Goal: Information Seeking & Learning: Learn about a topic

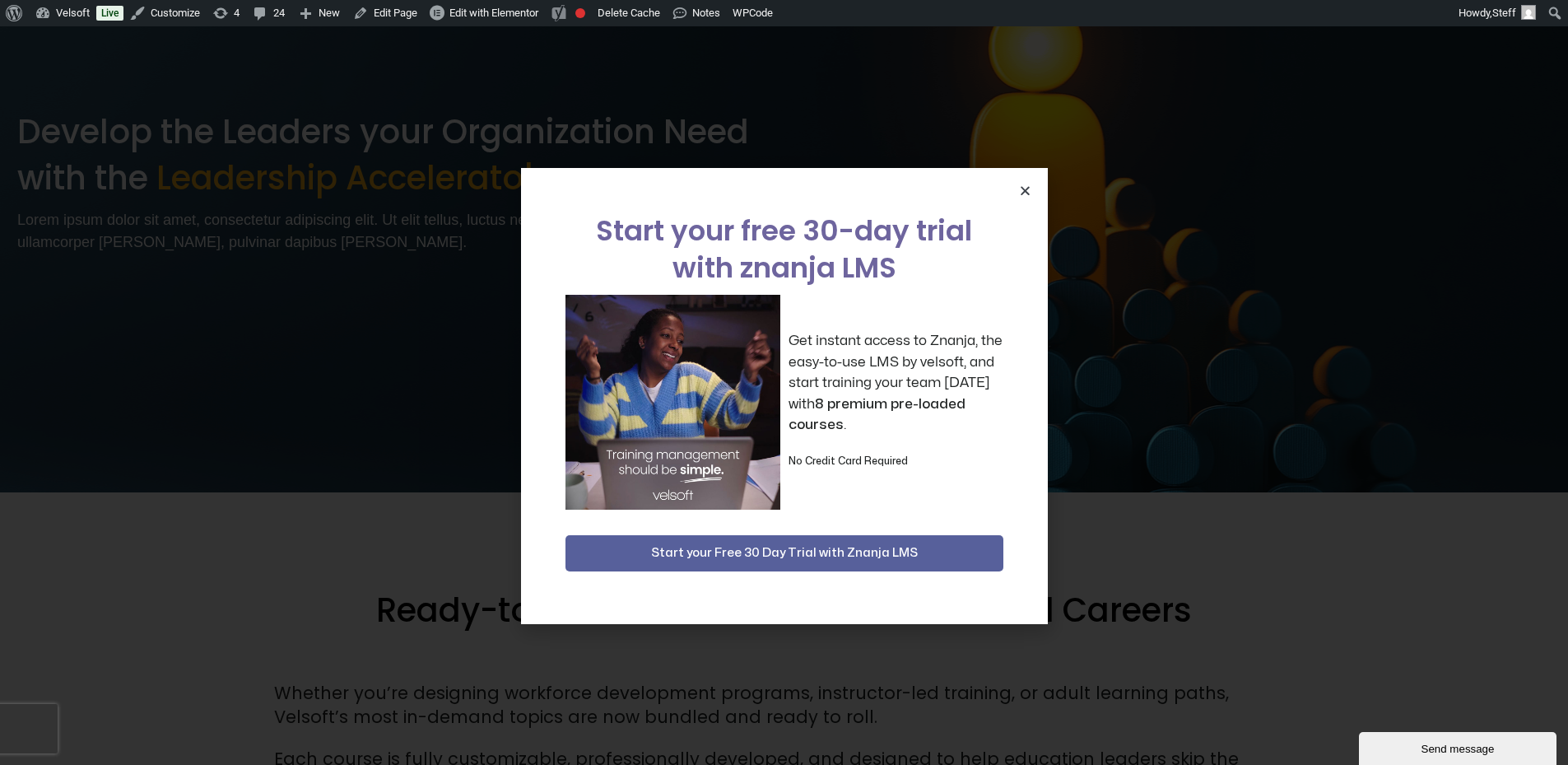
click at [1027, 195] on div "Start your free 30-day trial with znanja LMS Get instant access to Znanja, the …" at bounding box center [784, 395] width 526 height 456
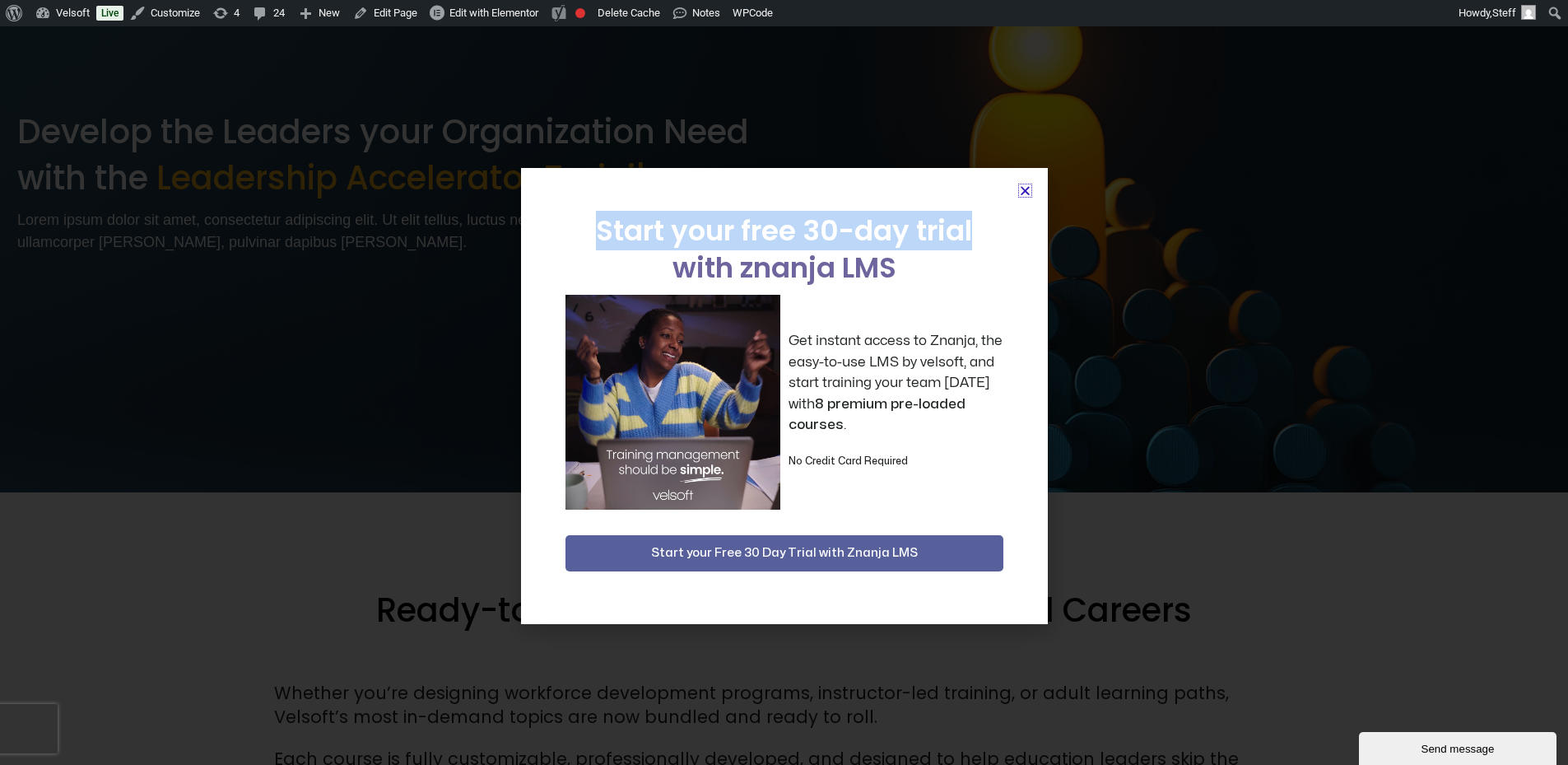
click at [1022, 191] on icon "Close" at bounding box center [1025, 190] width 12 height 12
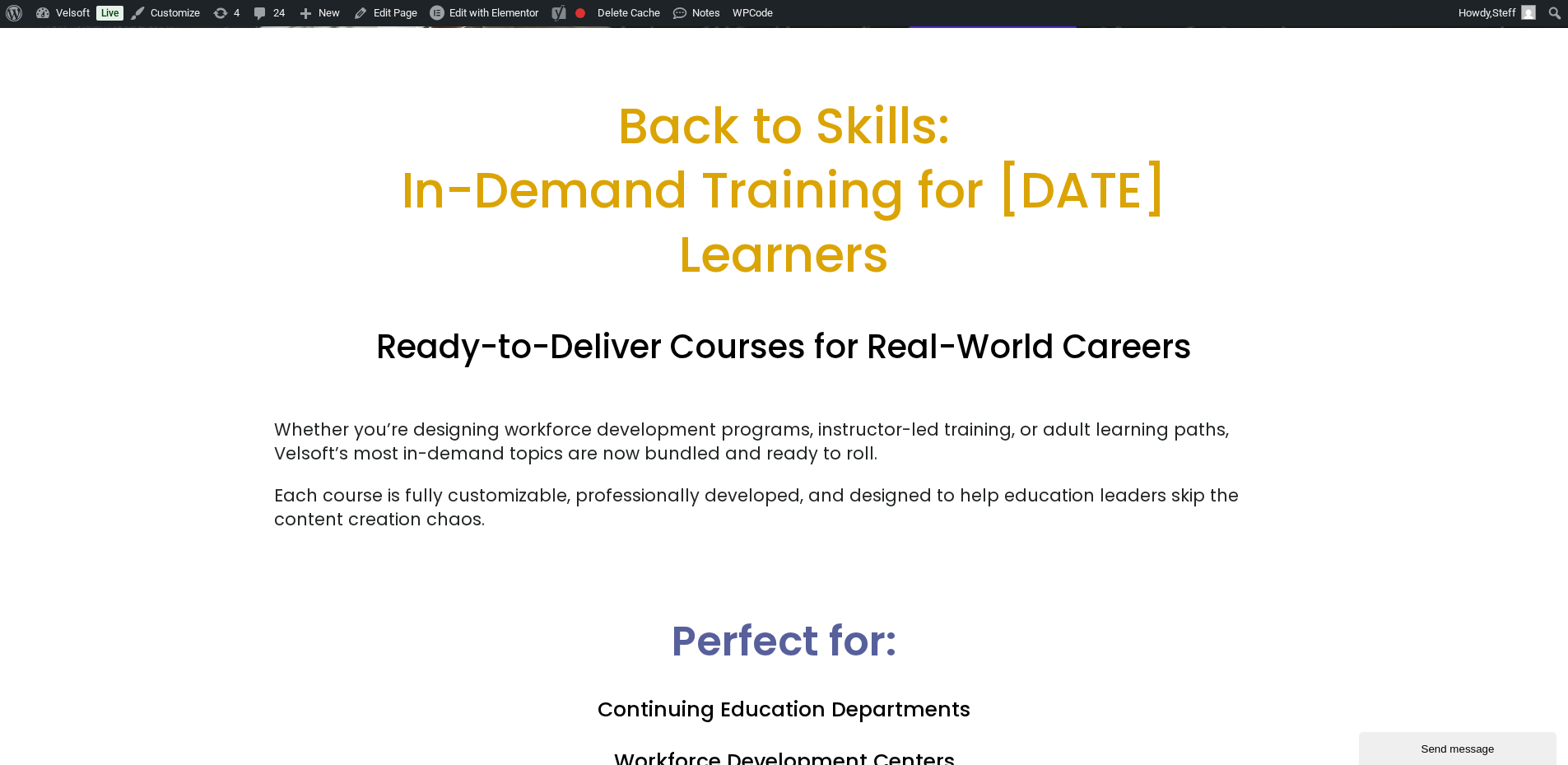
scroll to position [741, 0]
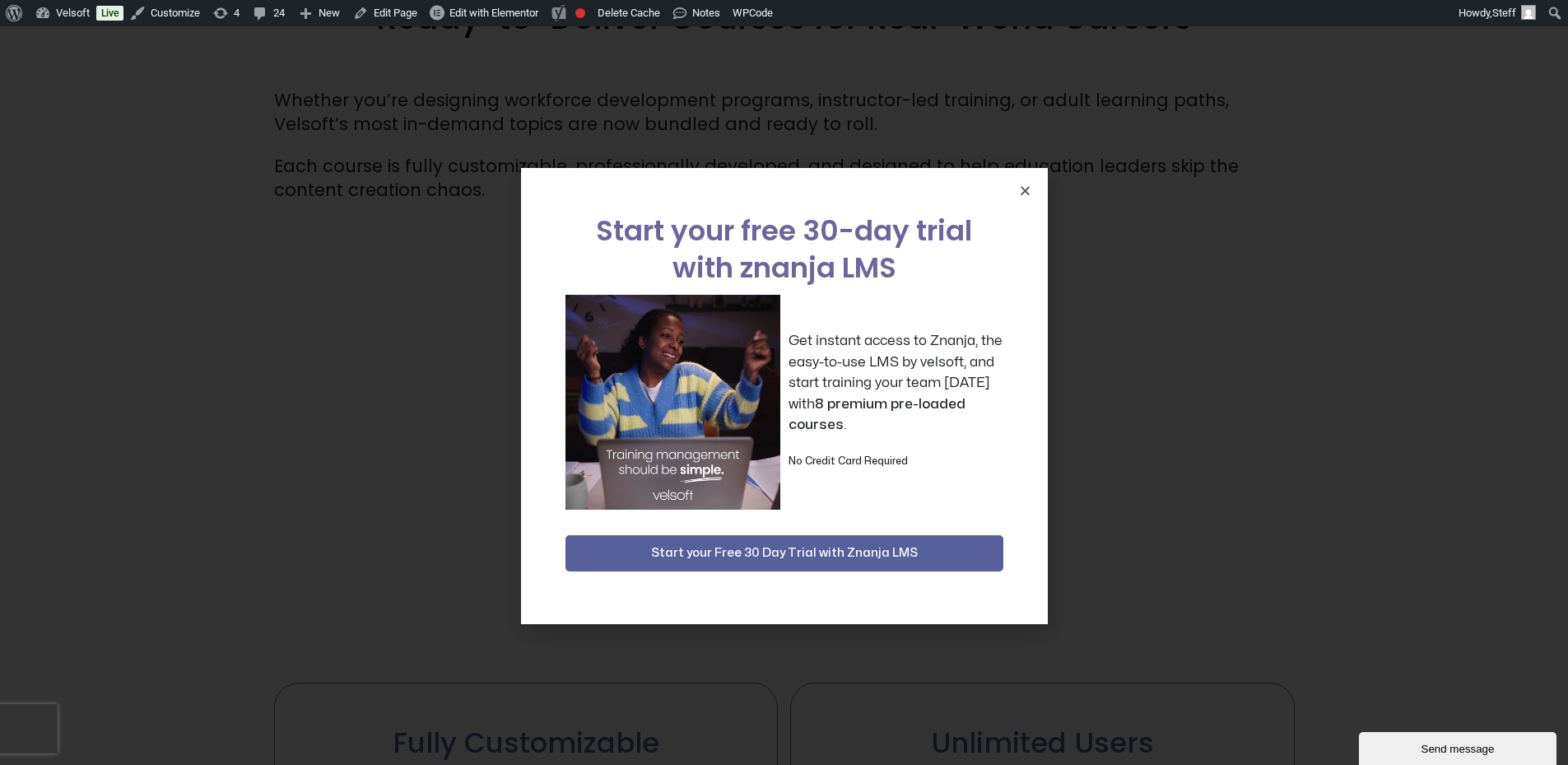
click at [1023, 182] on div "Start your free 30-day trial with znanja LMS Get instant access to Znanja, the …" at bounding box center [784, 395] width 526 height 456
click at [1026, 192] on icon "Close" at bounding box center [1025, 190] width 12 height 12
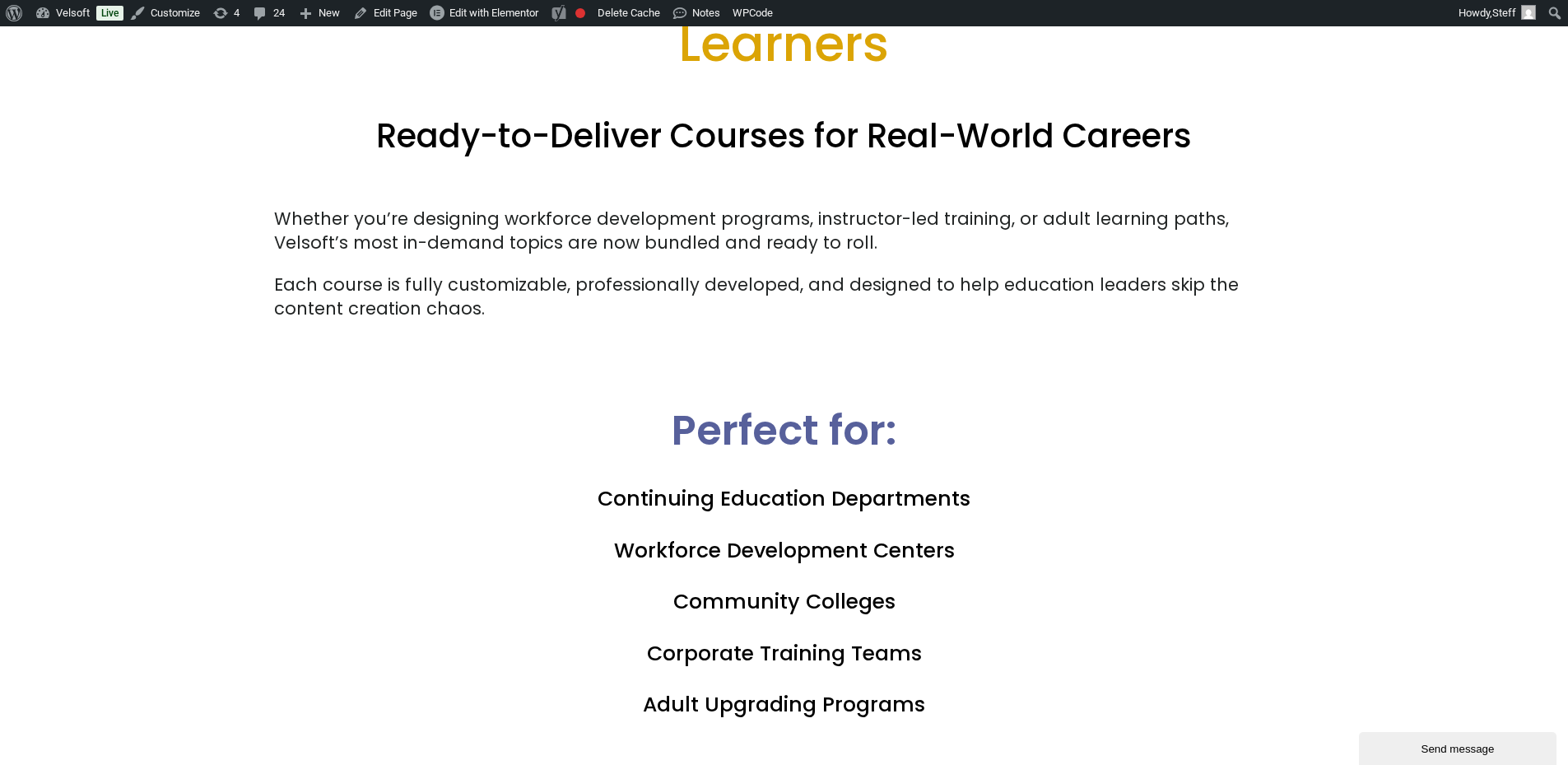
scroll to position [659, 0]
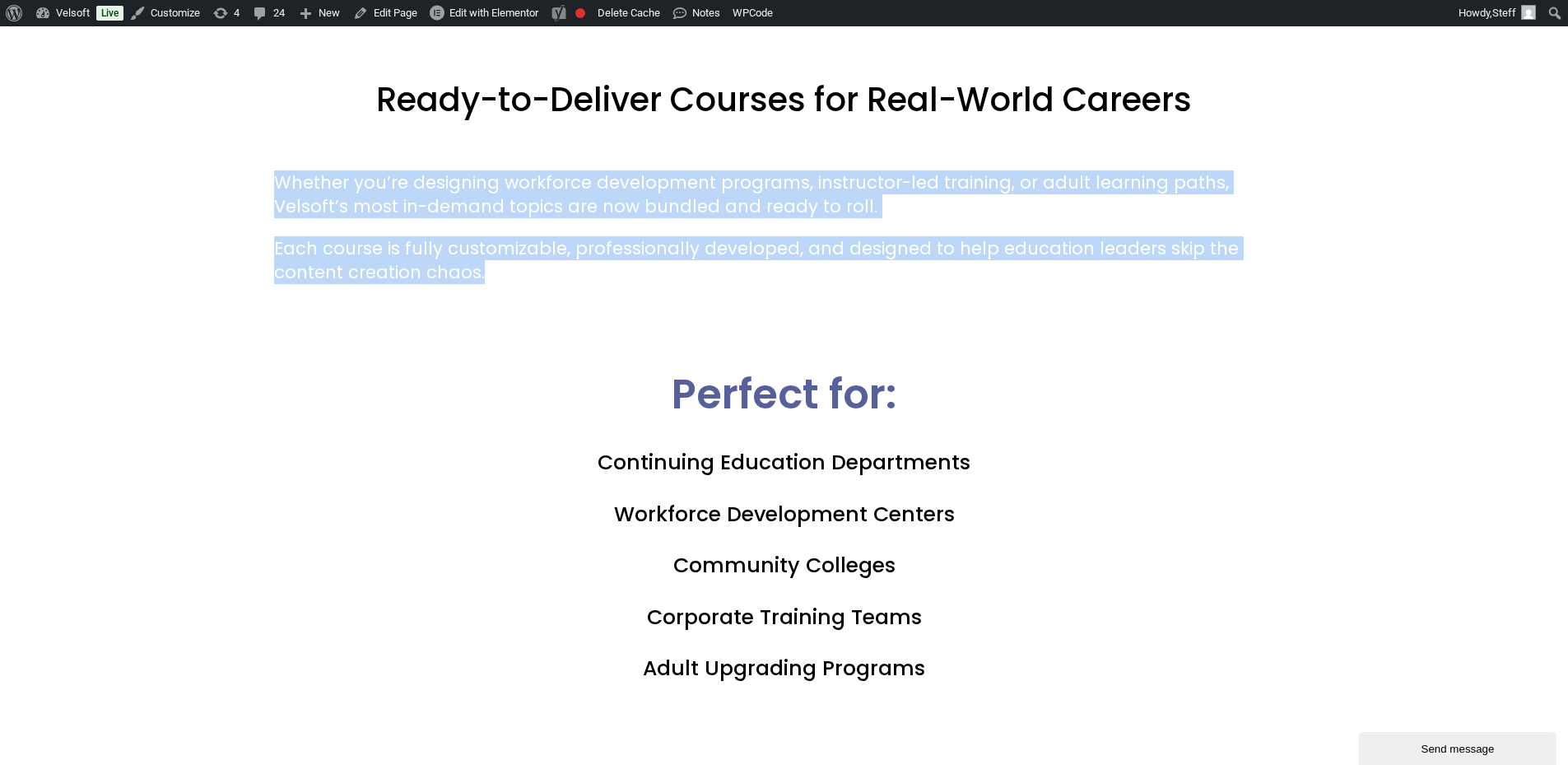
drag, startPoint x: 453, startPoint y: 262, endPoint x: 266, endPoint y: 183, distance: 203.0
click at [266, 183] on div "Back to Skills: In-Demand Training for Today’s Learners Ready-to-Deliver Course…" at bounding box center [784, 74] width 1568 height 586
copy div "Whether you’re designing workforce development programs, instructor-led trainin…"
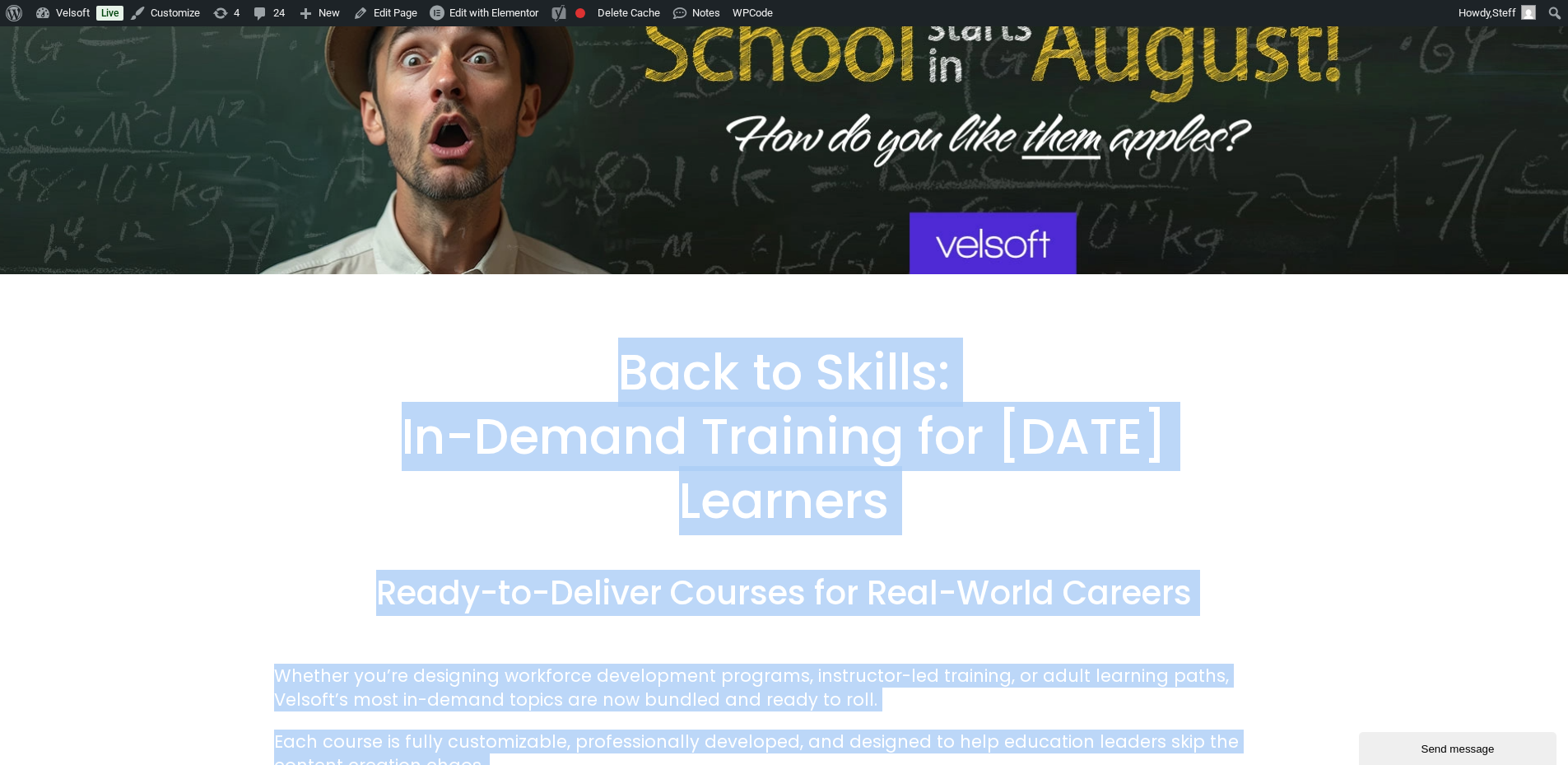
scroll to position [164, 0]
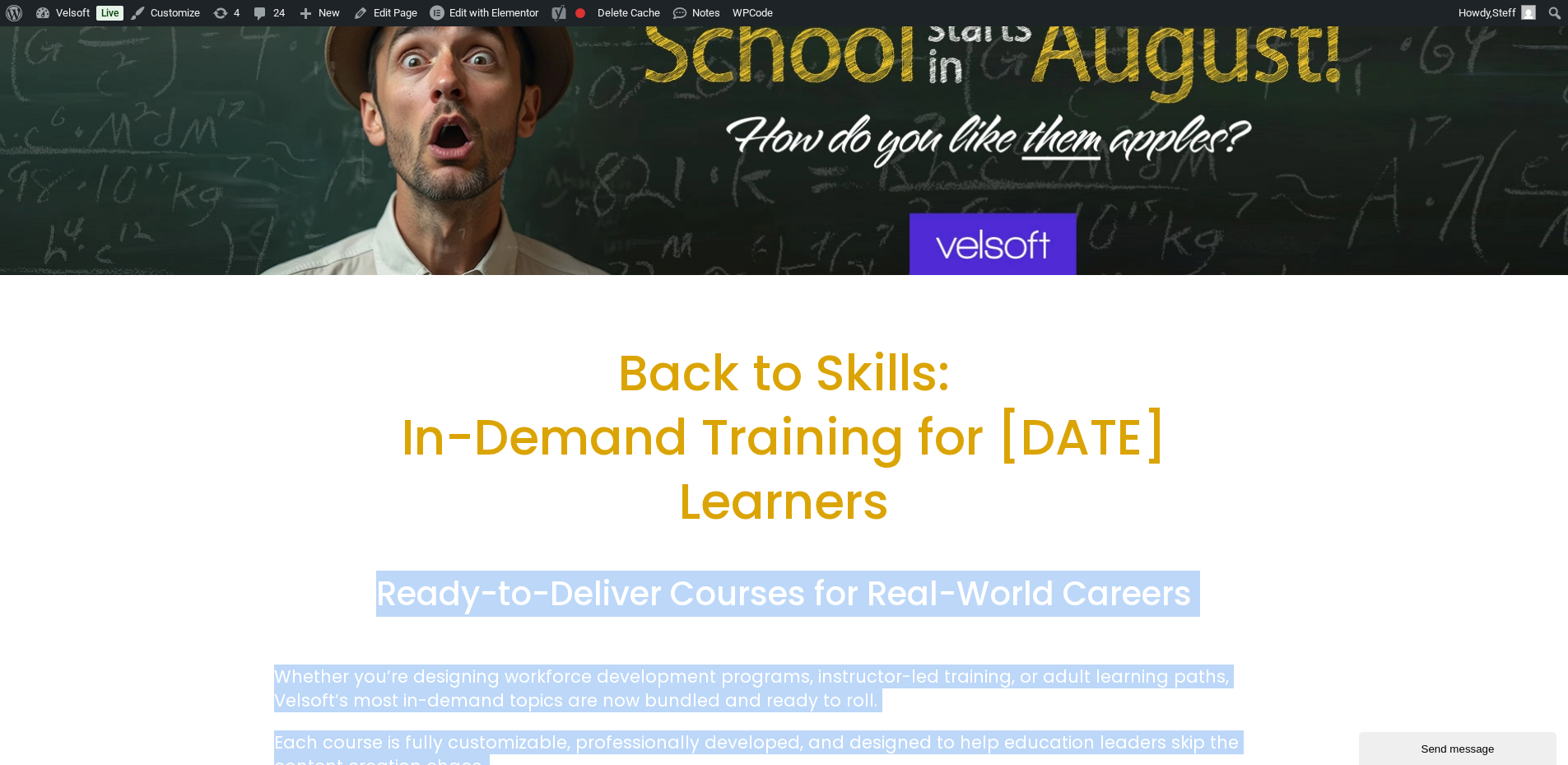
drag, startPoint x: 1042, startPoint y: 354, endPoint x: 370, endPoint y: 601, distance: 716.0
copy div "Ready-to-Deliver Courses for Real-World Careers Whether you’re designing workfo…"
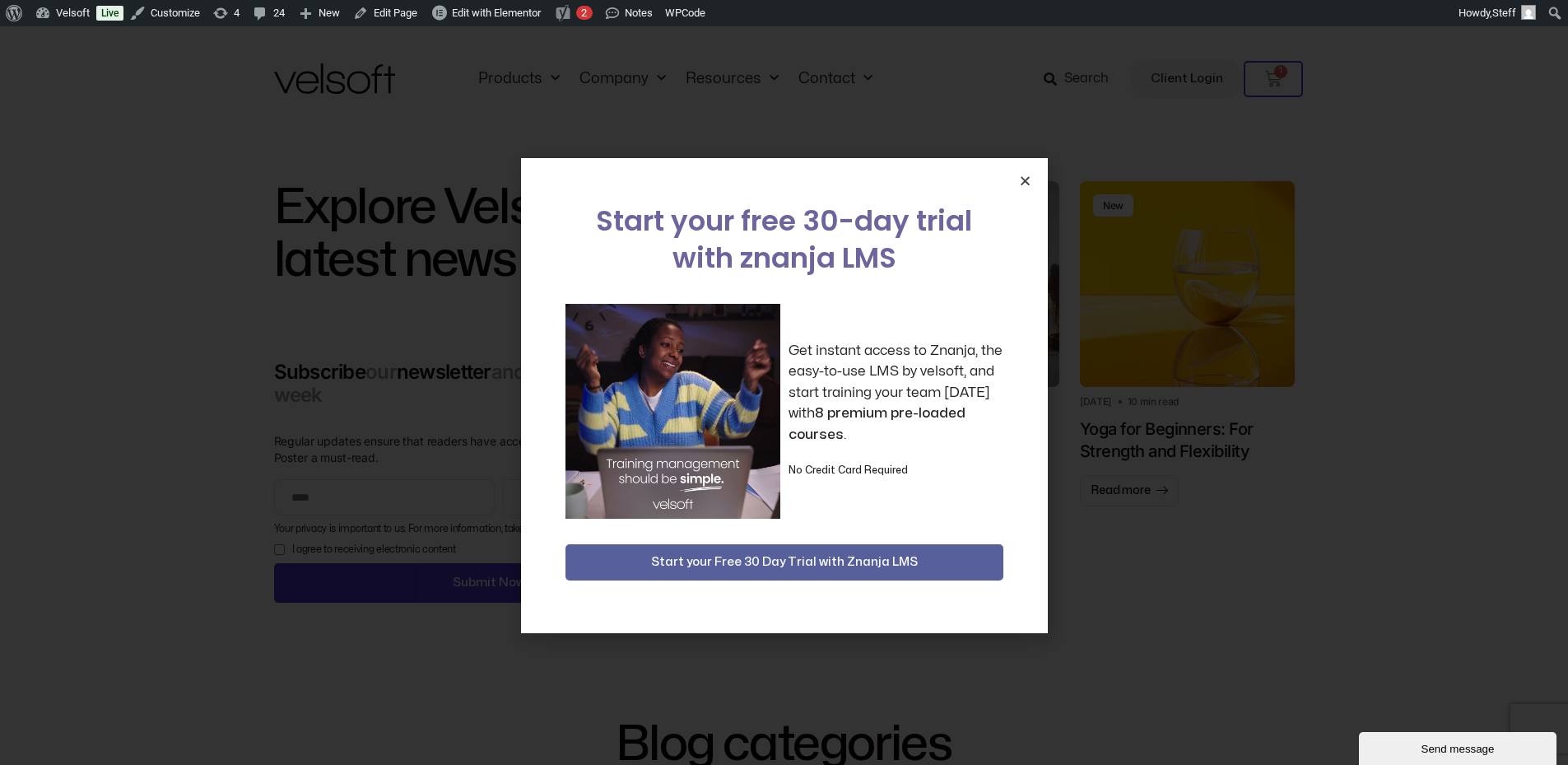
click at [1019, 182] on icon "Close" at bounding box center [1025, 181] width 12 height 12
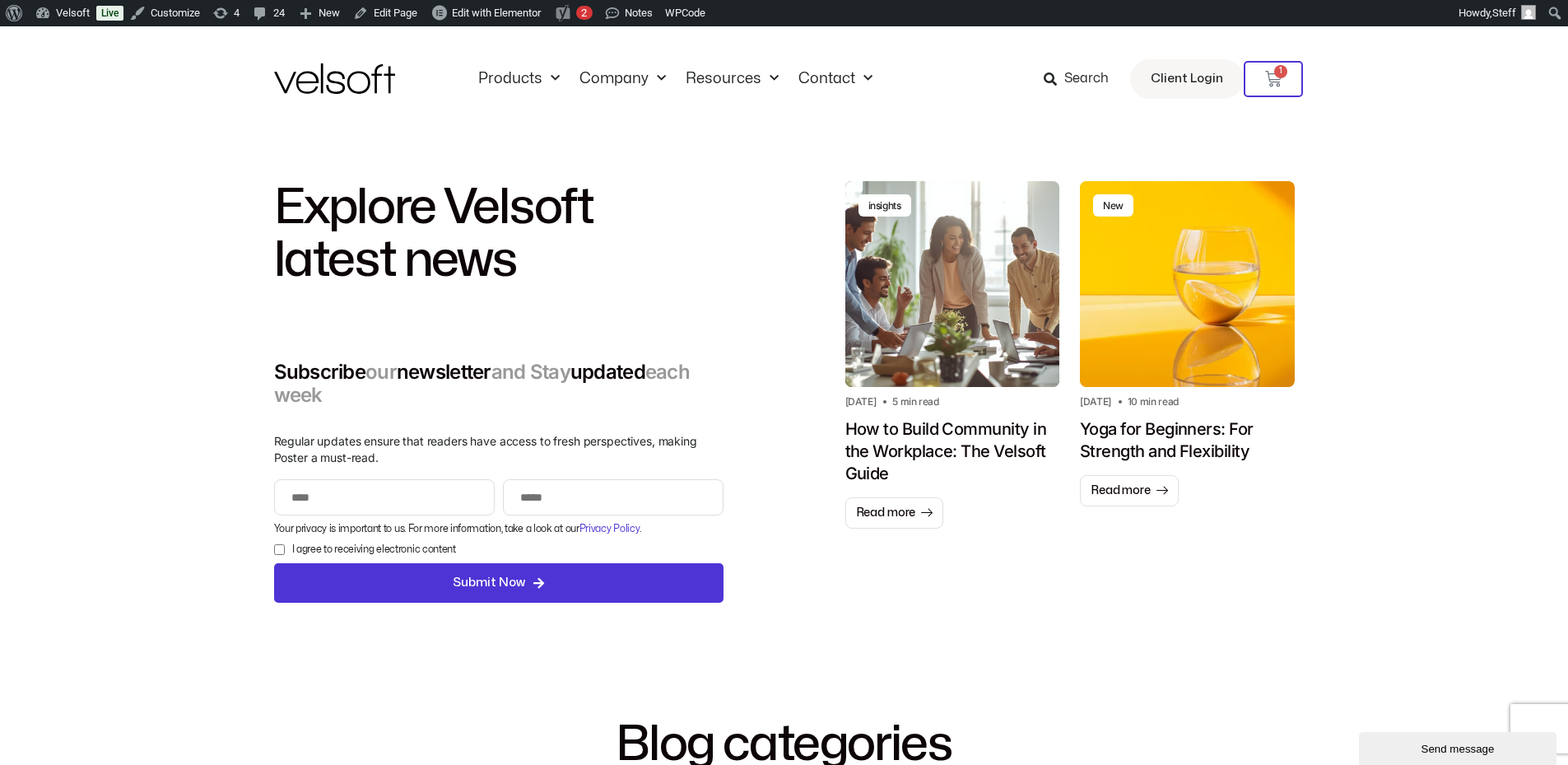
click at [918, 328] on div "insights insights Sponsored" at bounding box center [952, 285] width 215 height 206
click at [897, 514] on span "Read more" at bounding box center [886, 512] width 60 height 16
click at [905, 517] on span "Read more" at bounding box center [886, 512] width 60 height 16
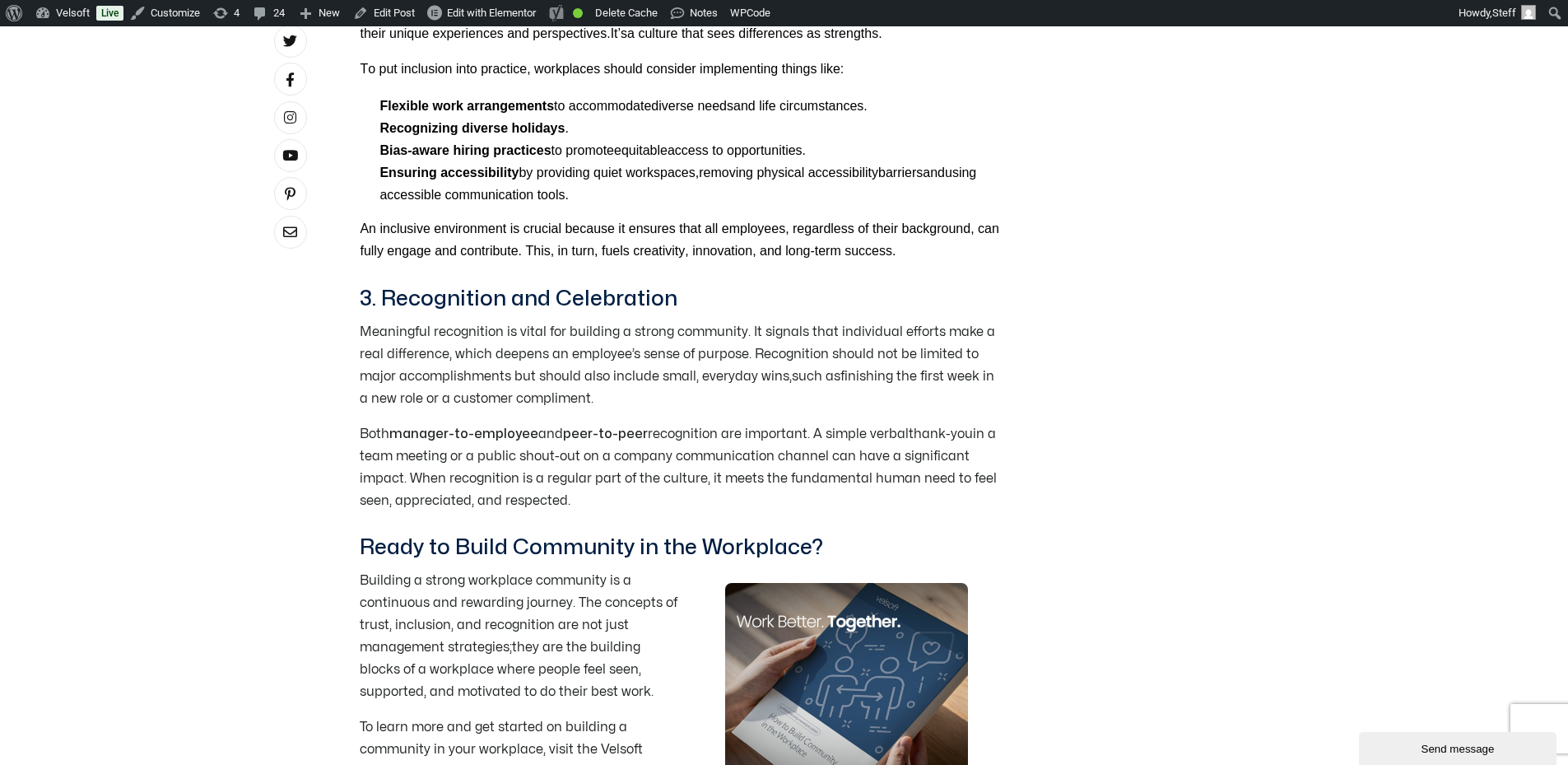
scroll to position [2387, 0]
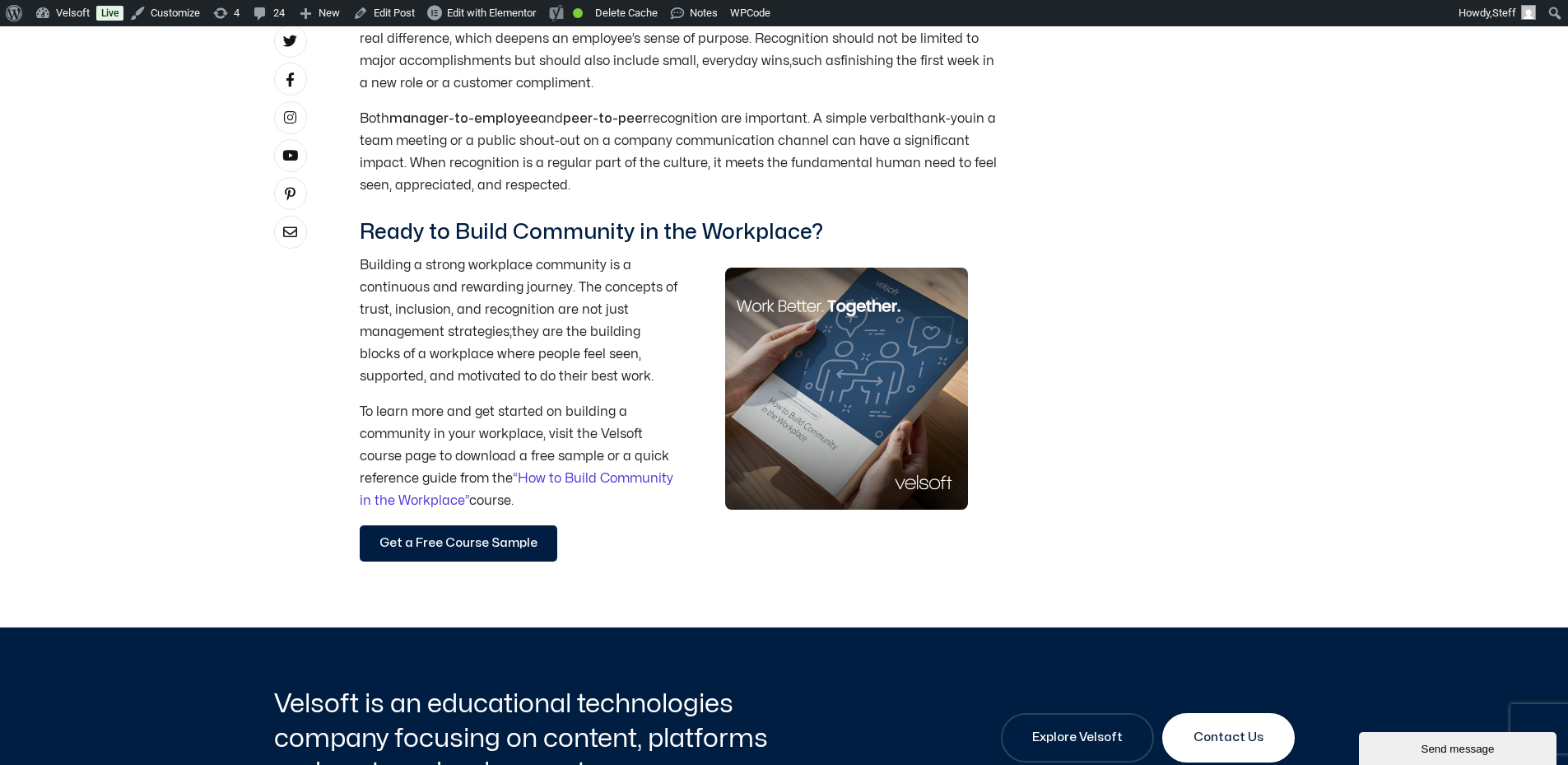
click at [491, 218] on h3 "Ready to Build Community in the Workplace?" at bounding box center [682, 232] width 646 height 28
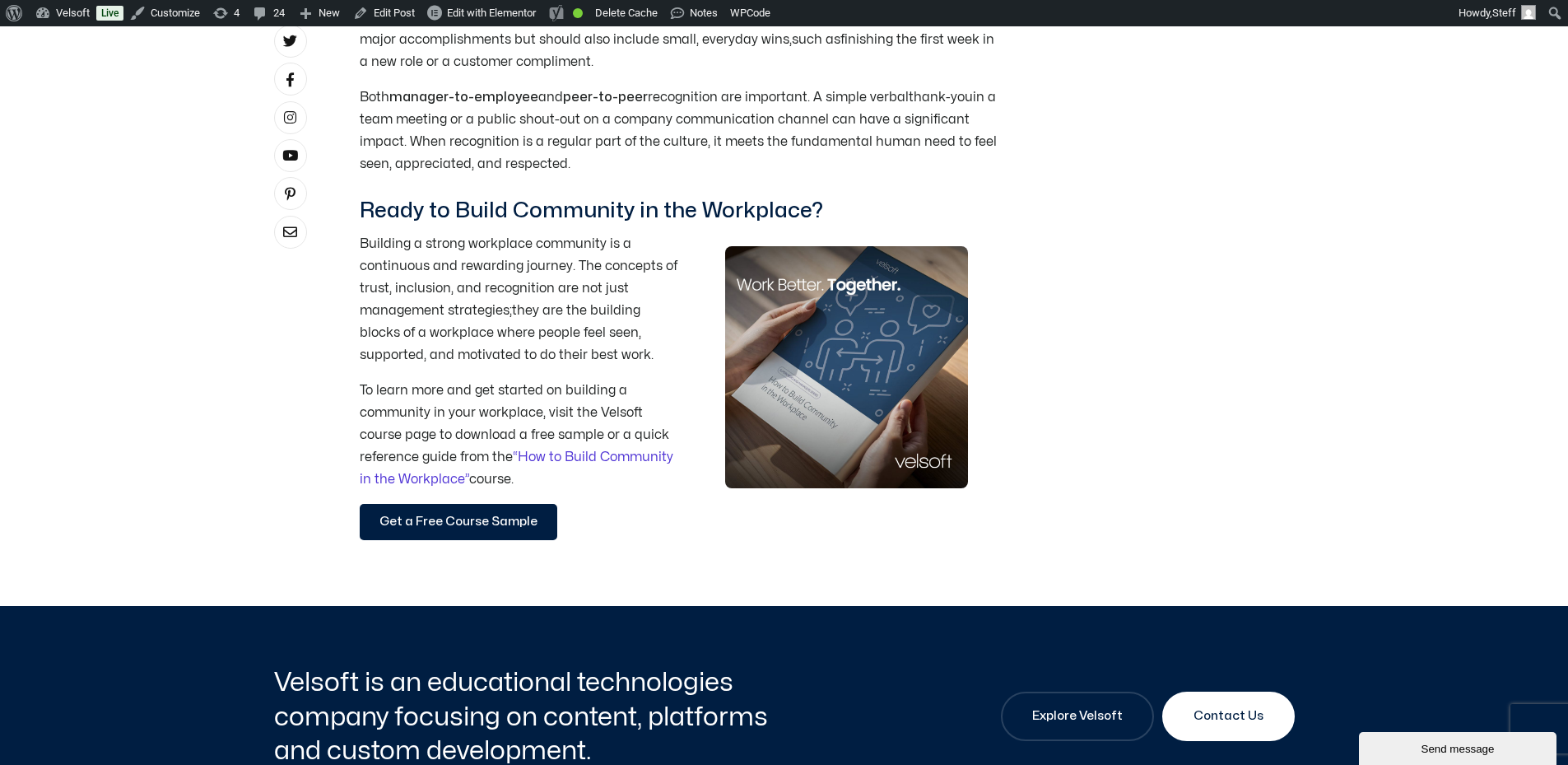
scroll to position [2798, 0]
